Goal: Information Seeking & Learning: Learn about a topic

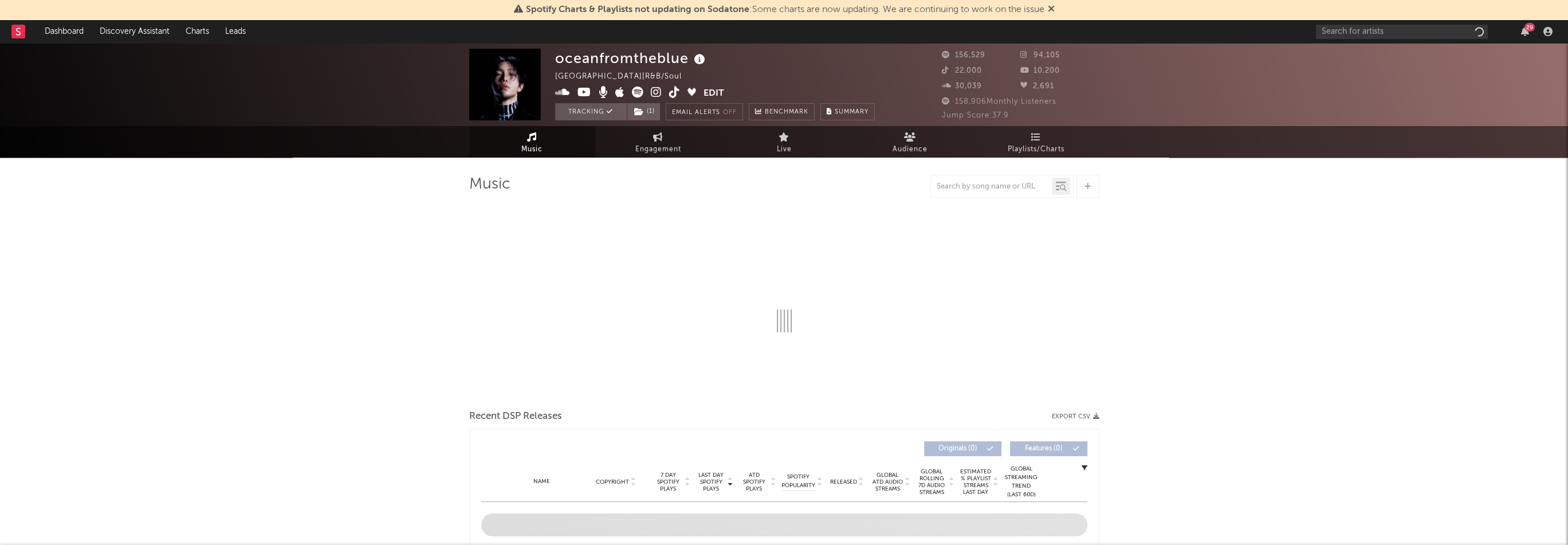
select select "6m"
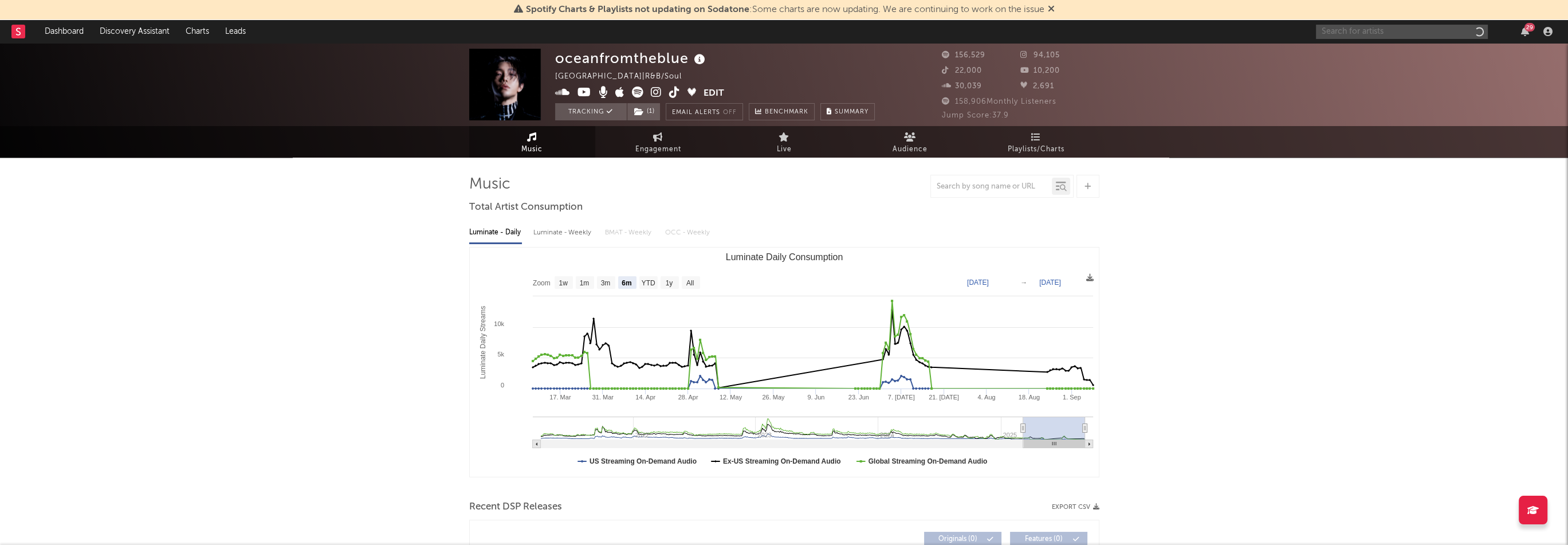
click at [1400, 36] on input "text" at bounding box center [1402, 31] width 172 height 14
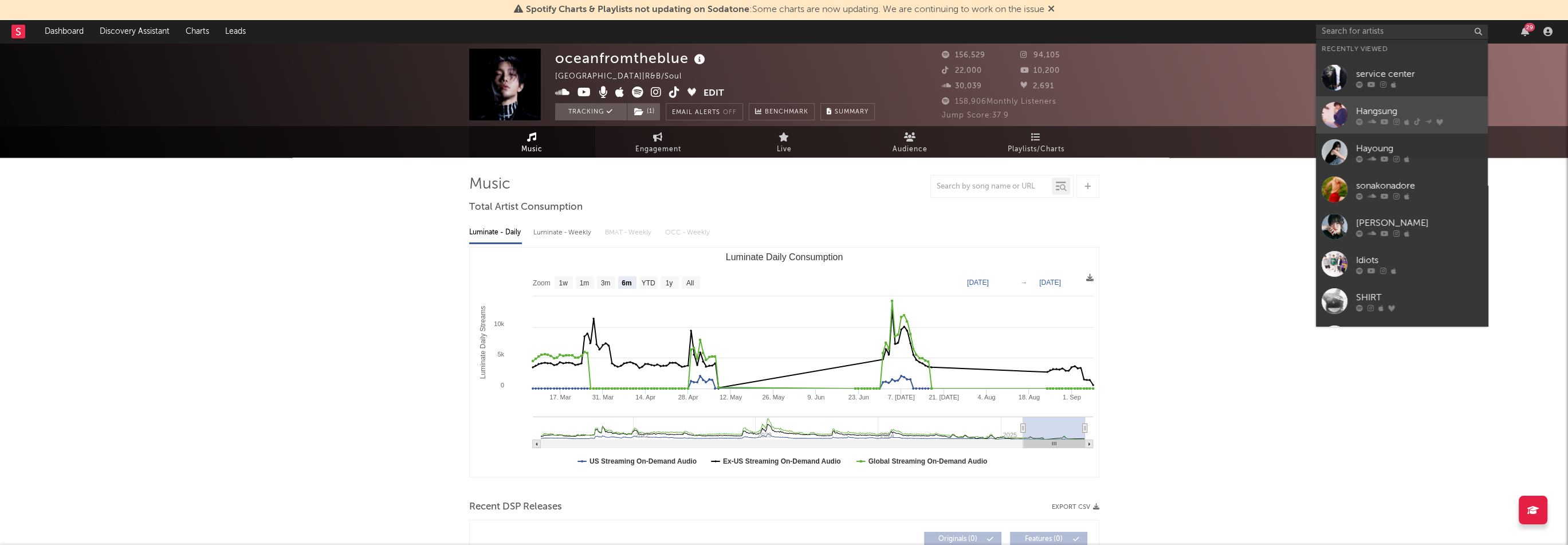
click at [1377, 112] on div "Hangsung" at bounding box center [1419, 111] width 126 height 14
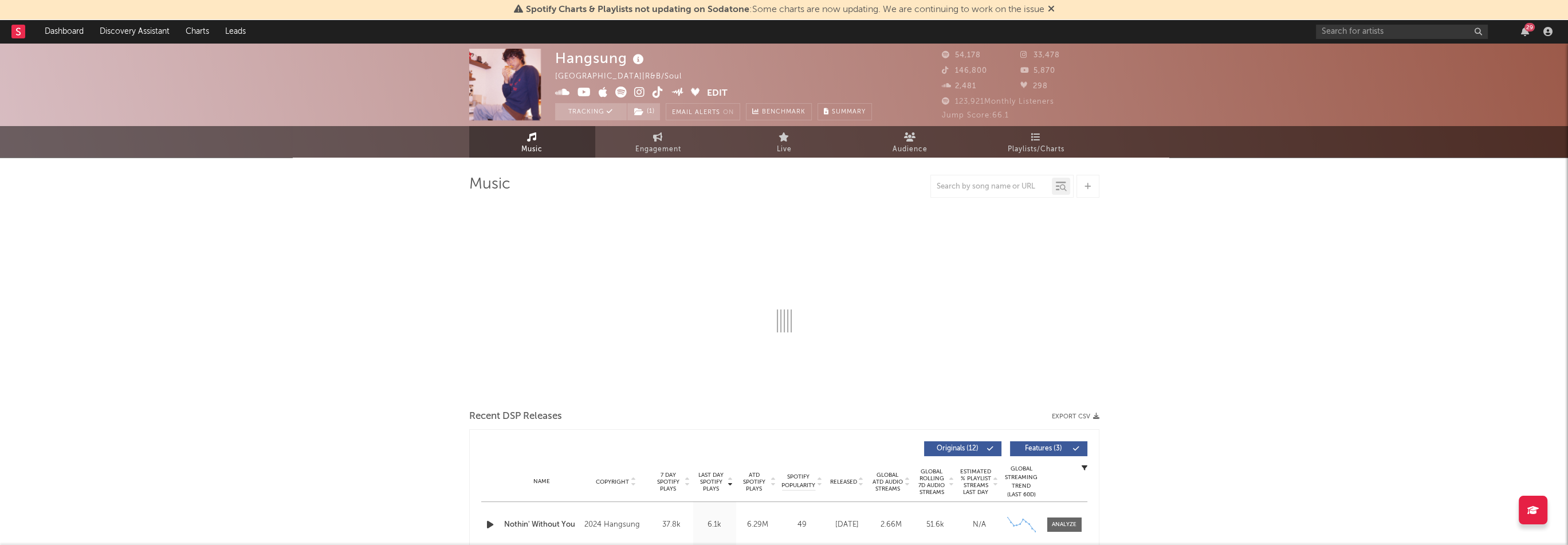
select select "6m"
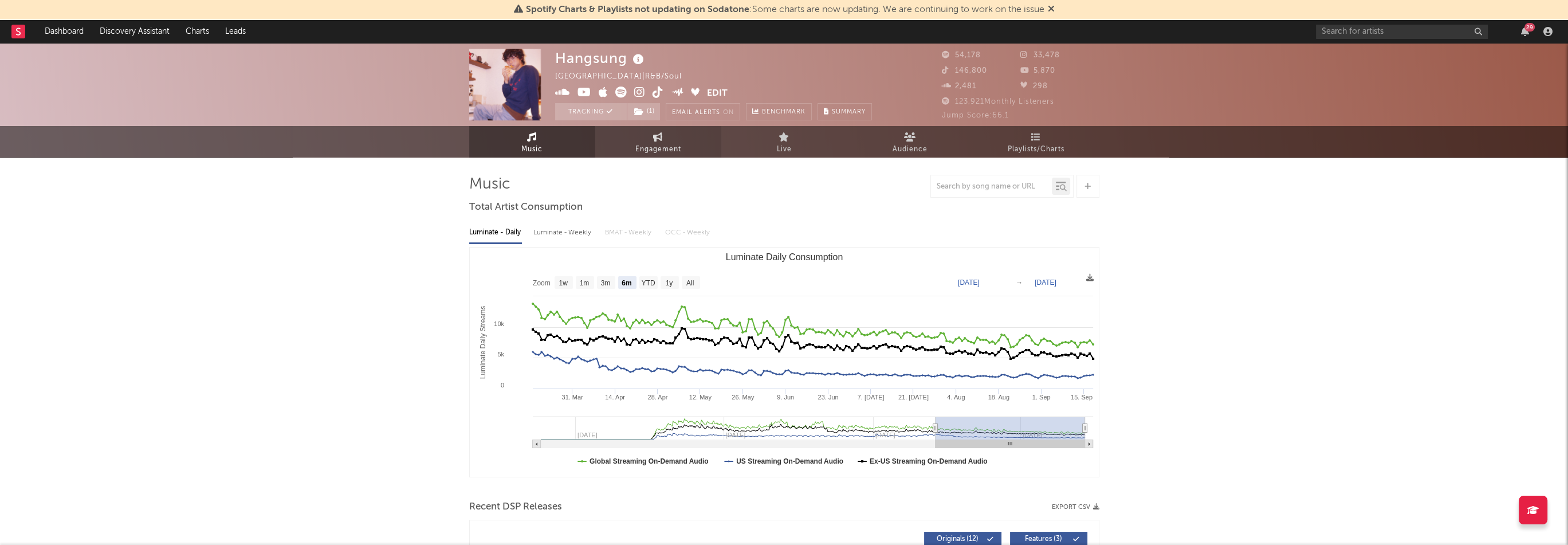
click at [655, 134] on icon at bounding box center [658, 137] width 10 height 9
select select "1w"
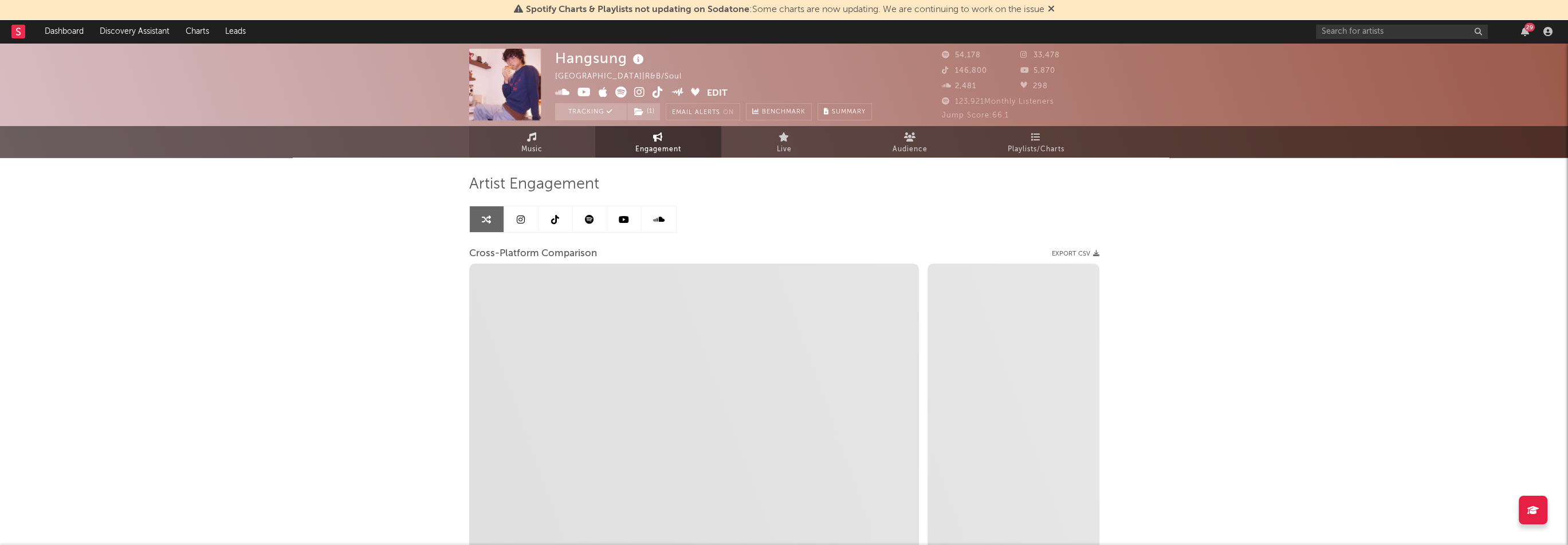
click at [580, 140] on link "Music" at bounding box center [532, 142] width 126 height 31
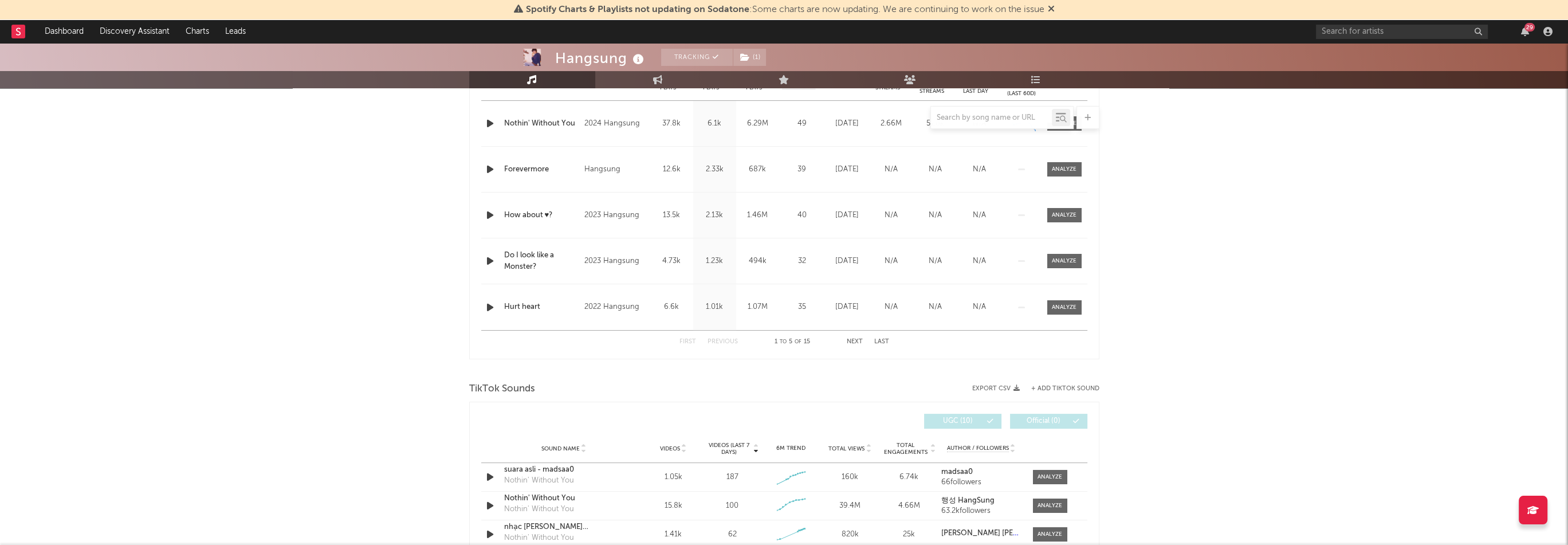
select select "6m"
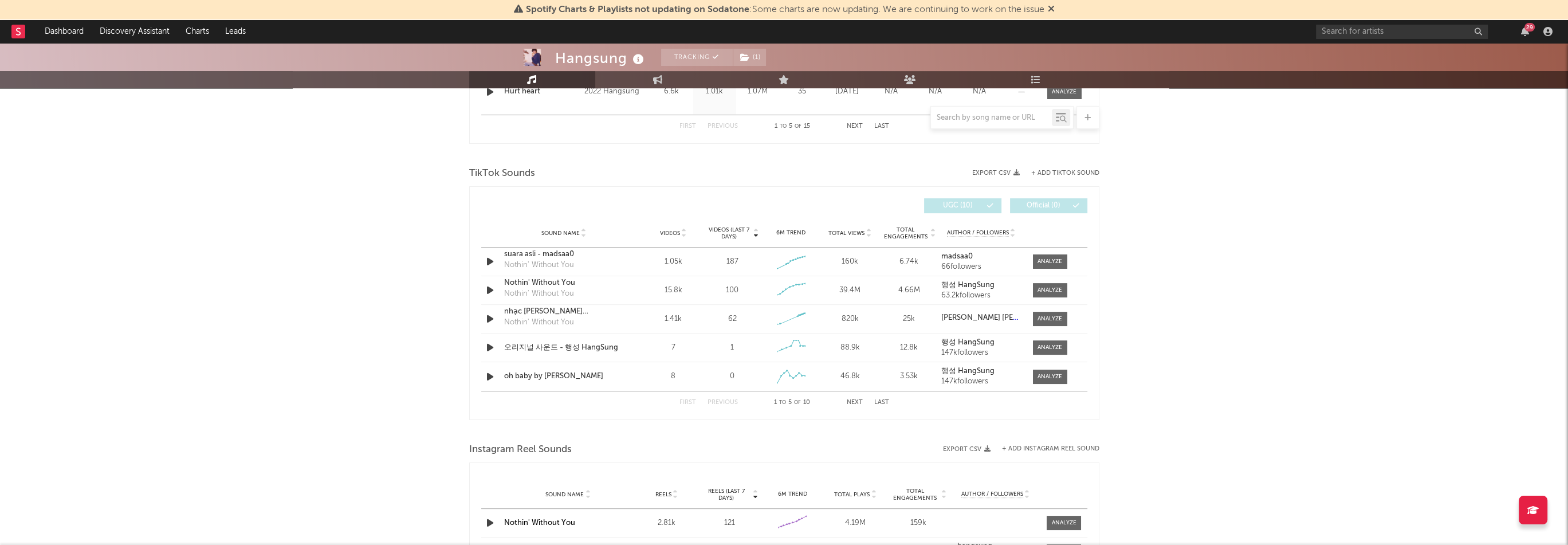
scroll to position [721, 0]
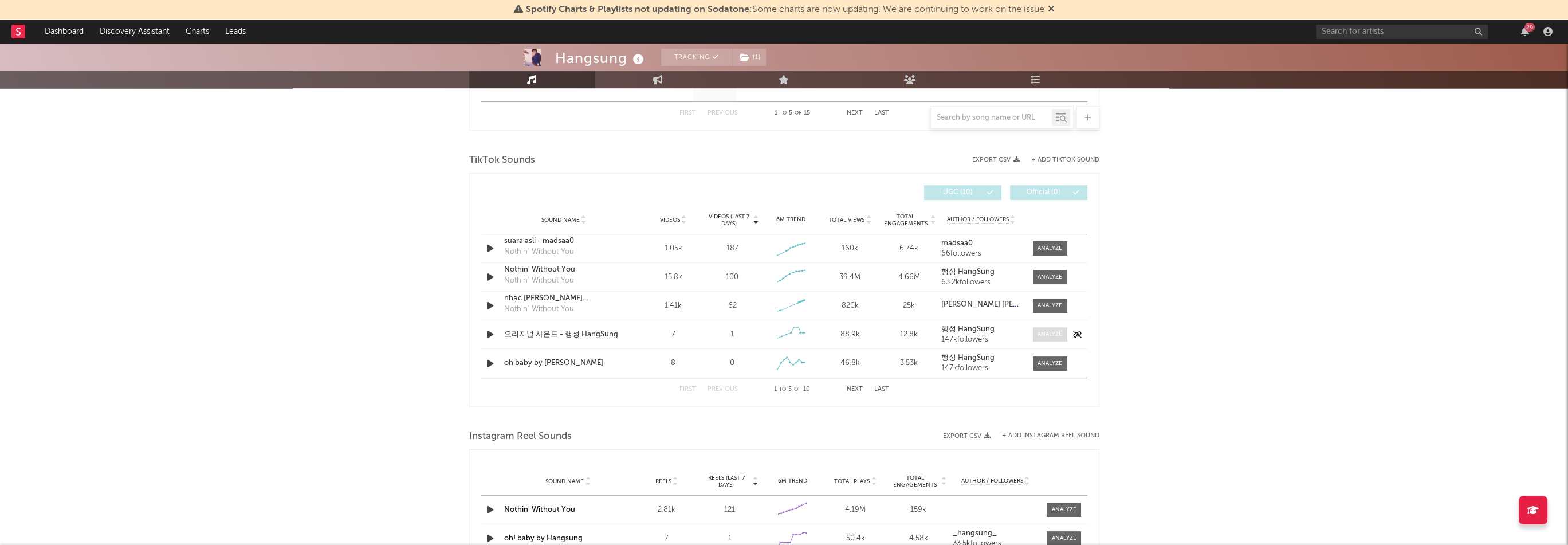
click at [1050, 339] on span at bounding box center [1050, 334] width 34 height 14
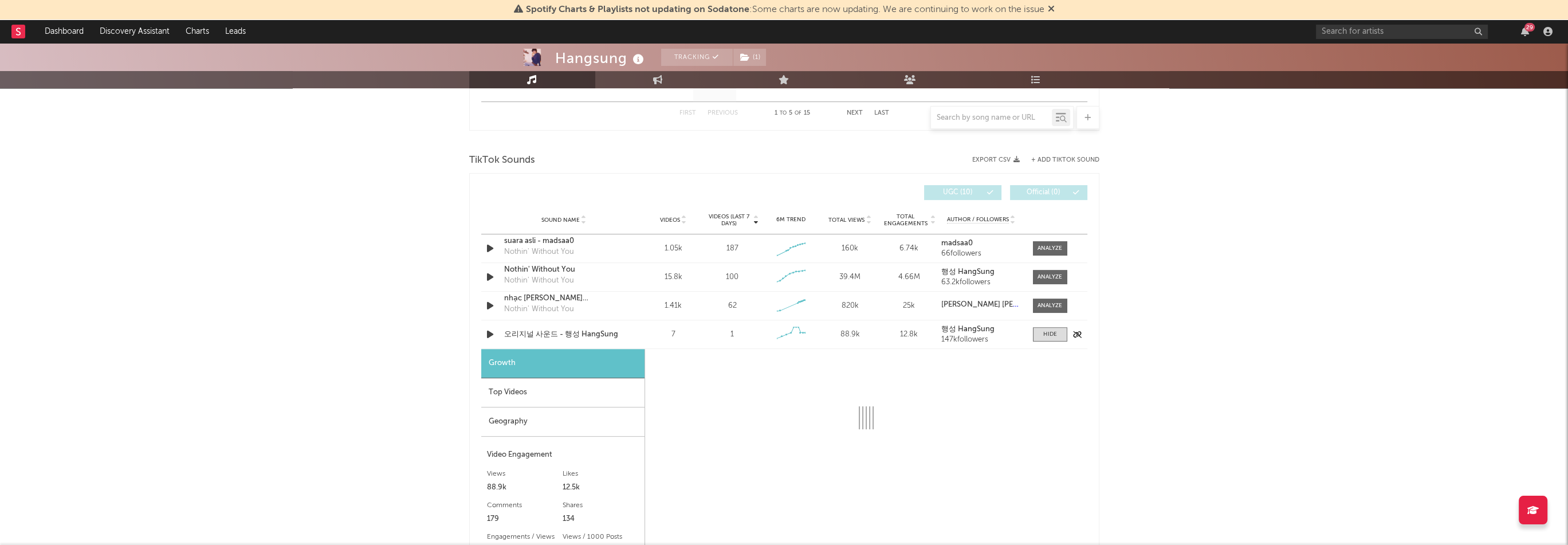
select select "1w"
click at [542, 389] on div "Top Videos" at bounding box center [563, 393] width 163 height 29
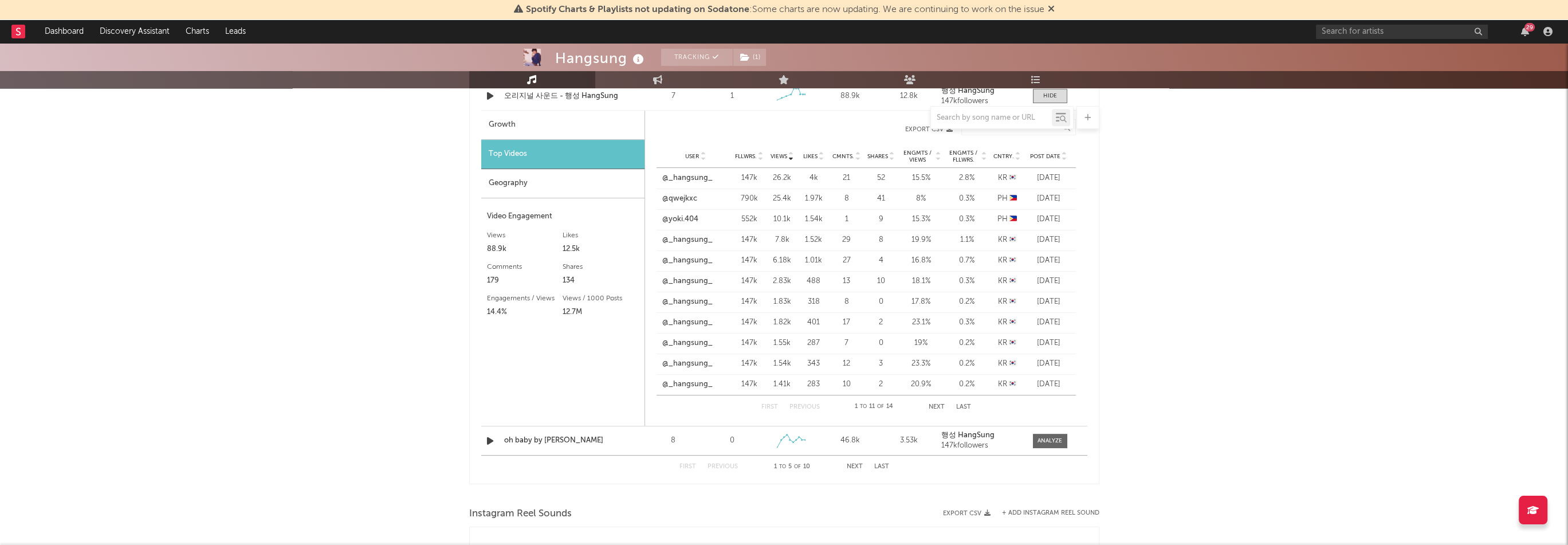
scroll to position [1007, 0]
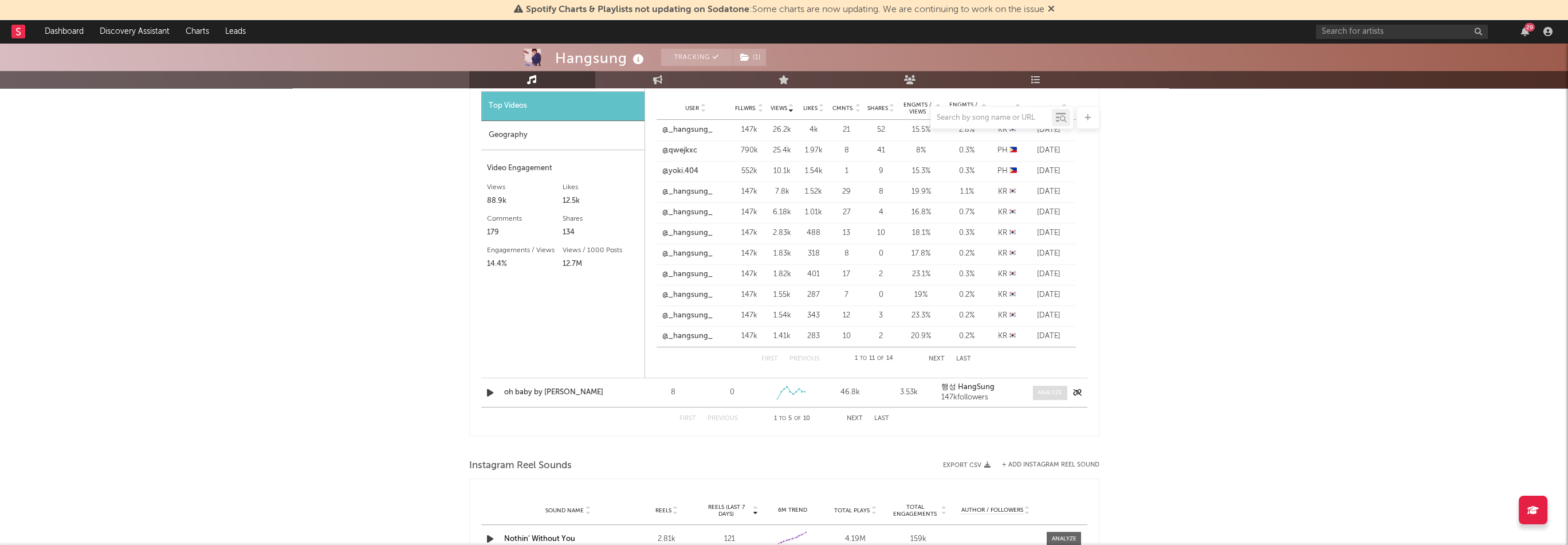
click at [1050, 394] on div at bounding box center [1050, 393] width 24 height 9
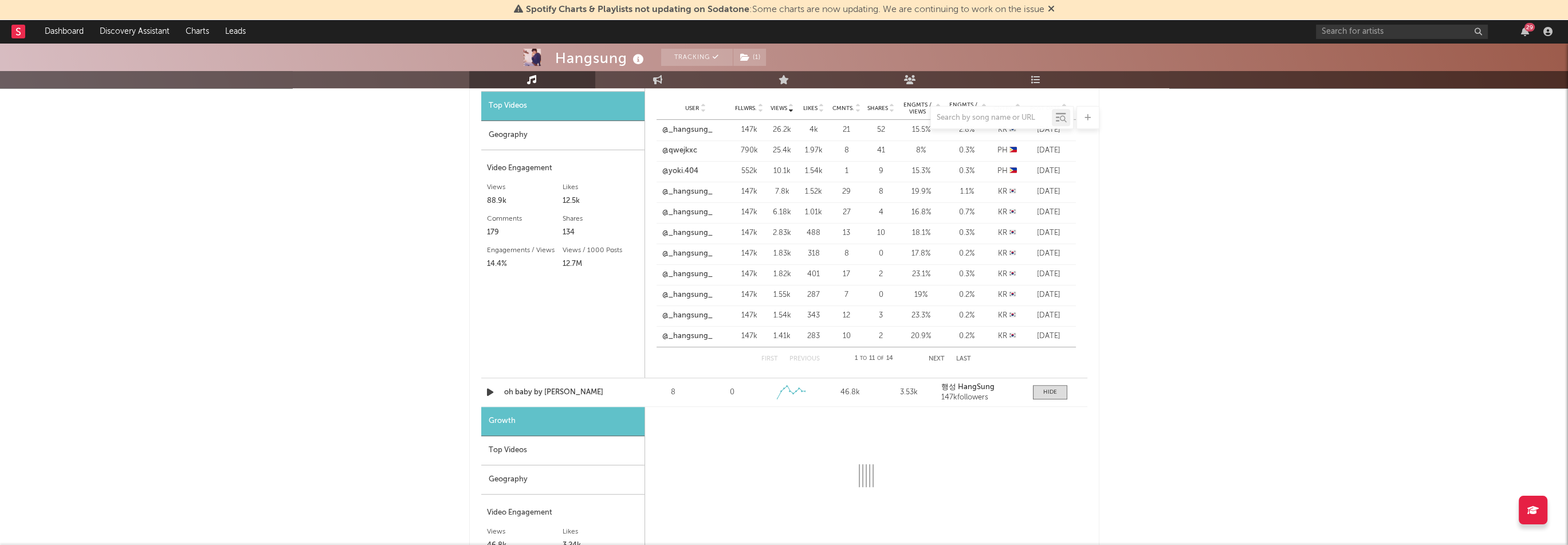
select select "1w"
click at [523, 447] on div "Top Videos" at bounding box center [563, 450] width 163 height 29
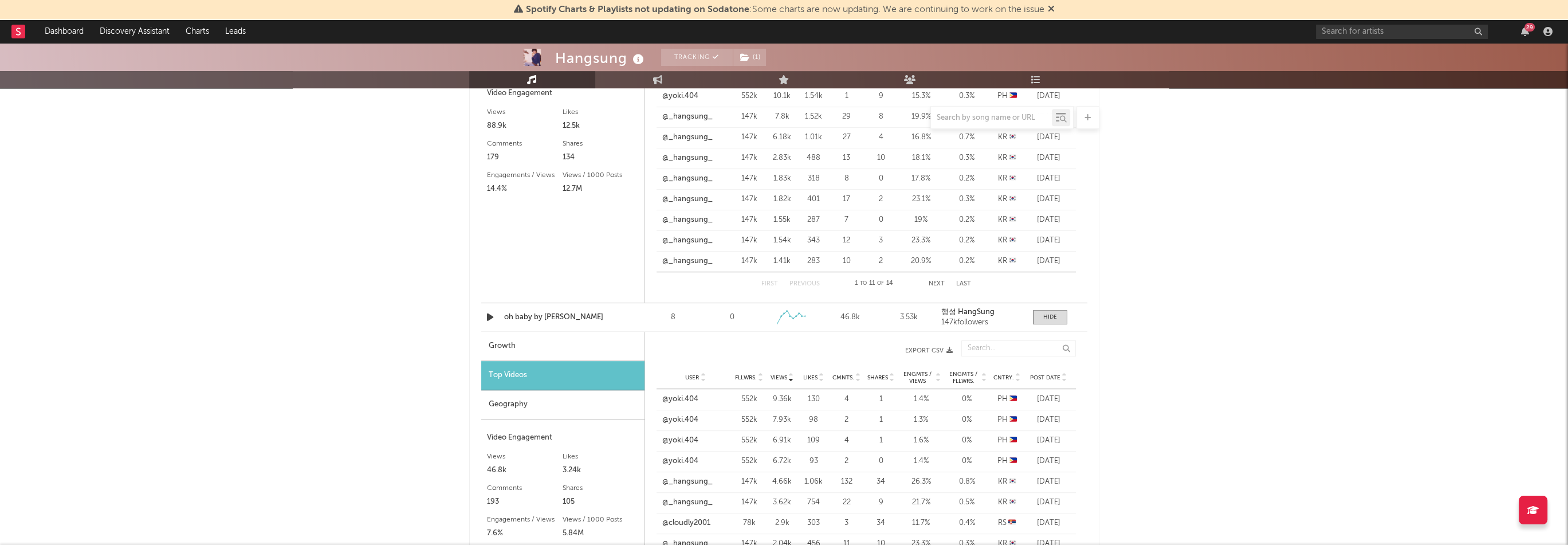
scroll to position [1236, 0]
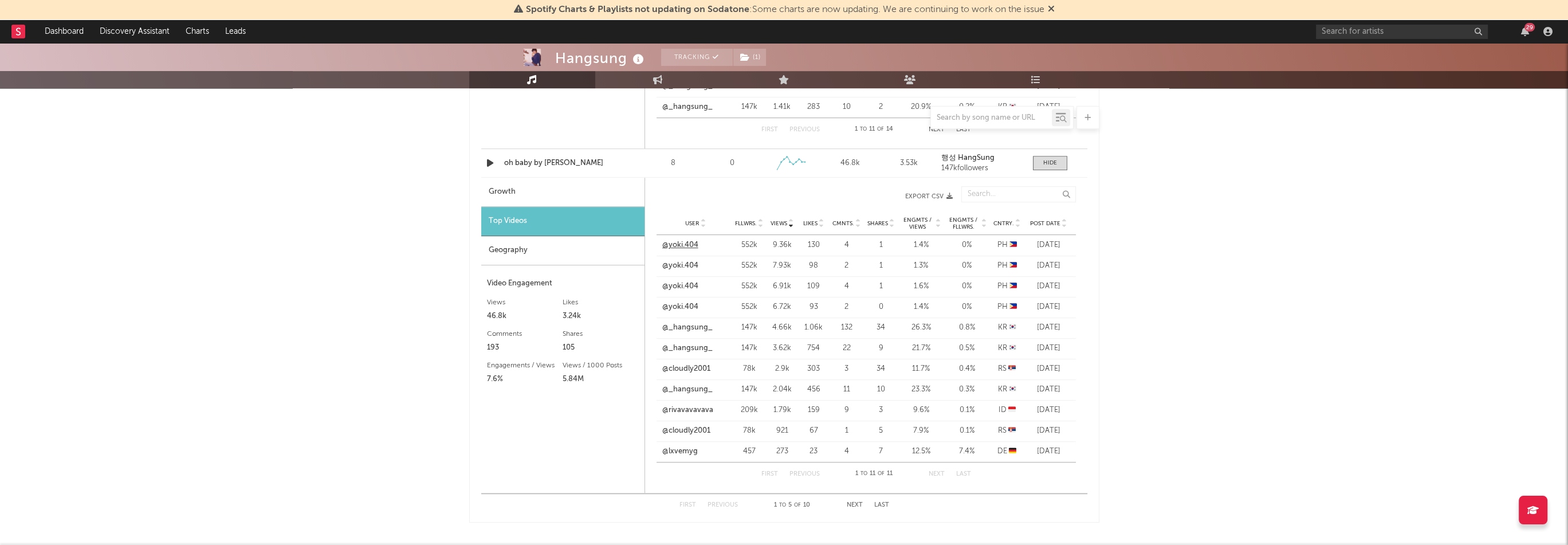
click at [694, 242] on link "@yoki.404" at bounding box center [680, 245] width 36 height 11
click at [861, 502] on button "Next" at bounding box center [855, 505] width 16 height 6
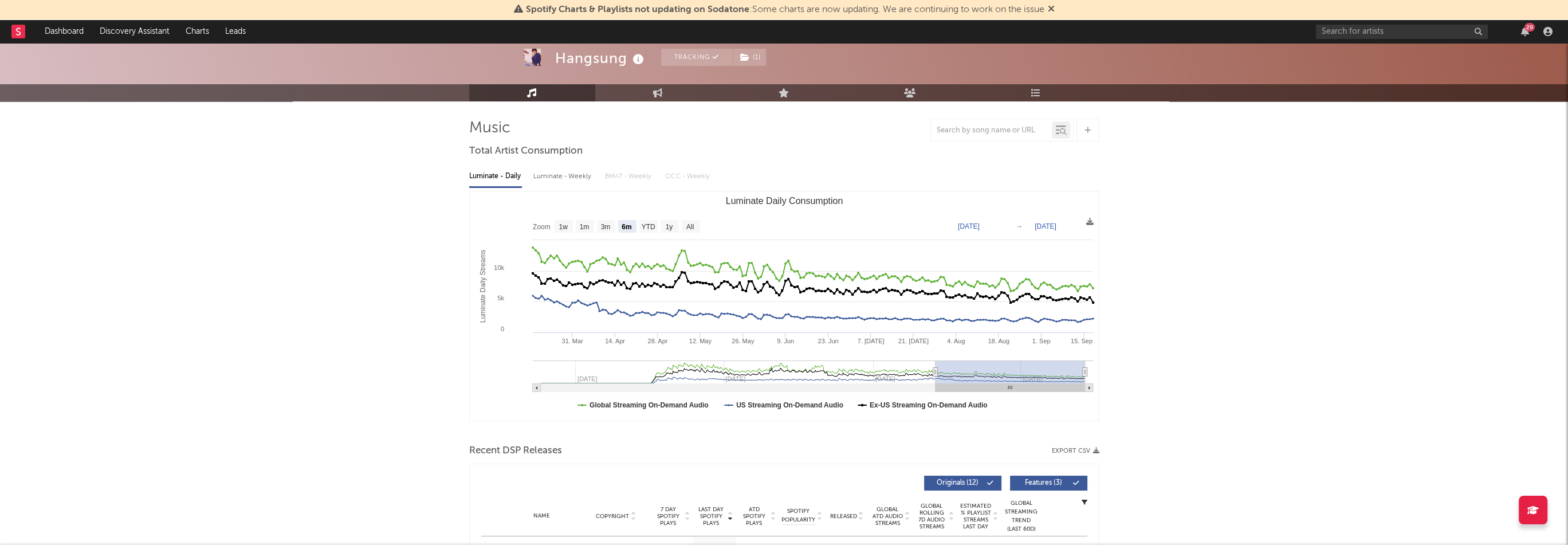
scroll to position [0, 0]
